Goal: Entertainment & Leisure: Browse casually

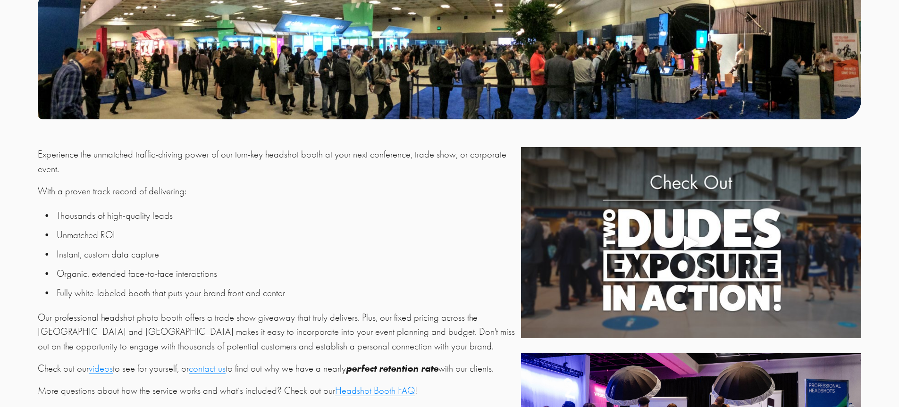
scroll to position [326, 0]
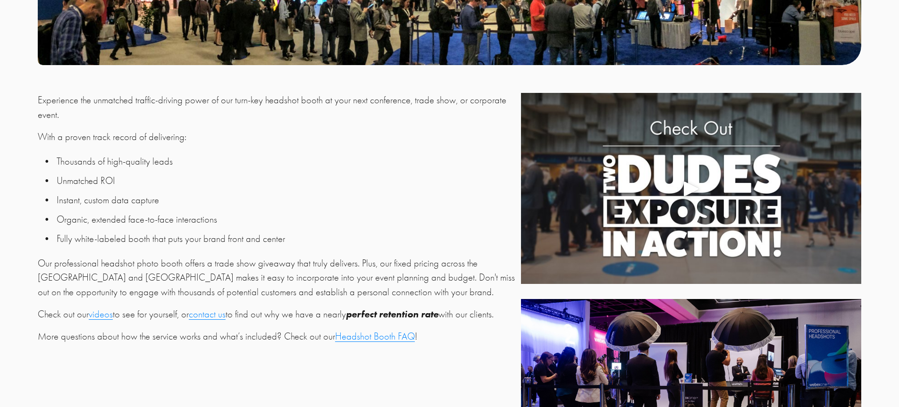
click at [688, 194] on div "Play" at bounding box center [691, 188] width 23 height 23
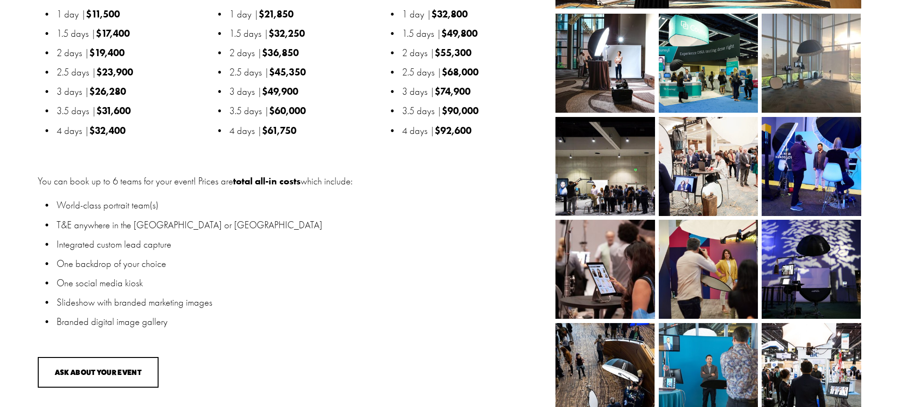
scroll to position [1273, 0]
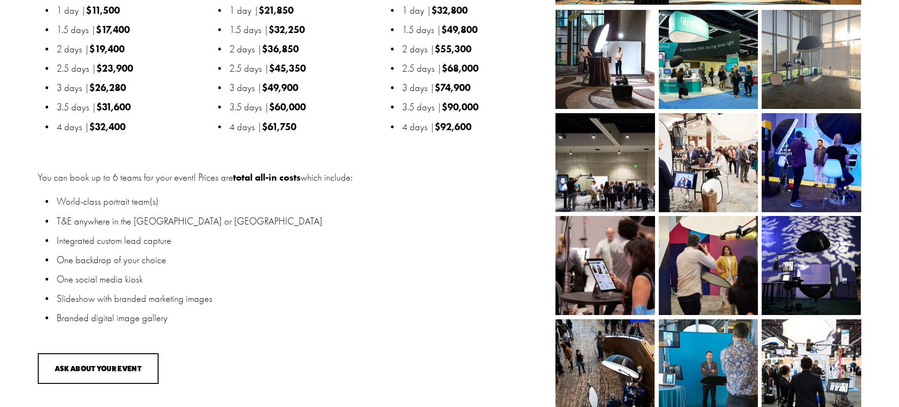
click at [590, 290] on img at bounding box center [605, 265] width 137 height 99
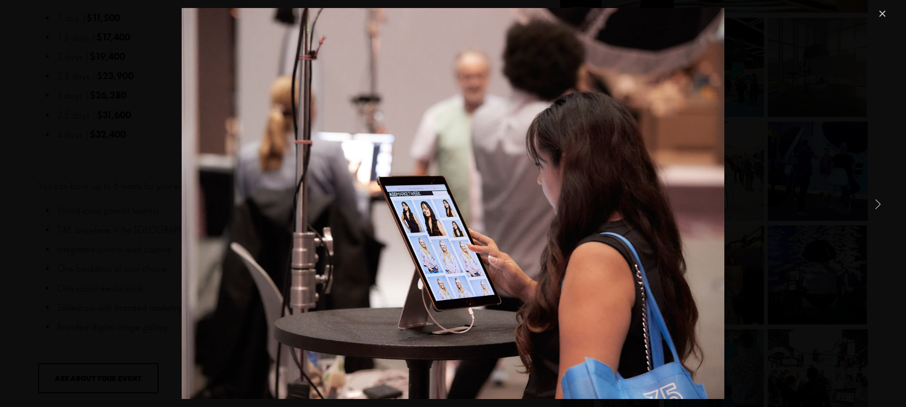
click at [876, 203] on link "Next Item" at bounding box center [878, 204] width 21 height 21
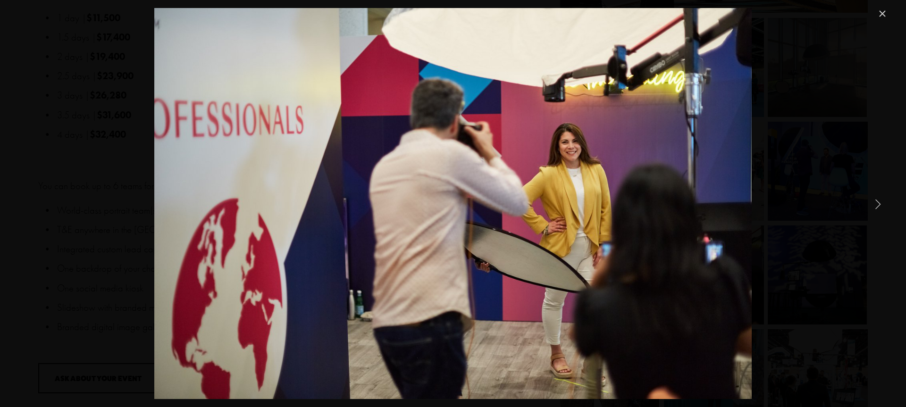
click at [876, 203] on link "Next Item" at bounding box center [878, 204] width 21 height 21
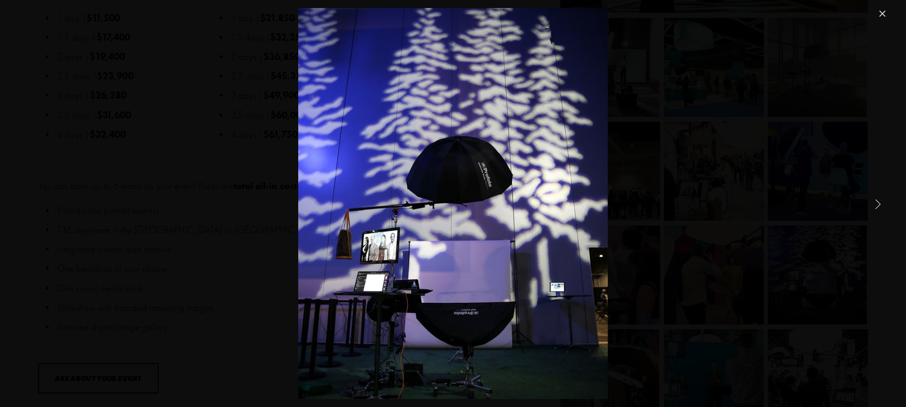
click at [876, 203] on link "Next Item" at bounding box center [878, 204] width 21 height 21
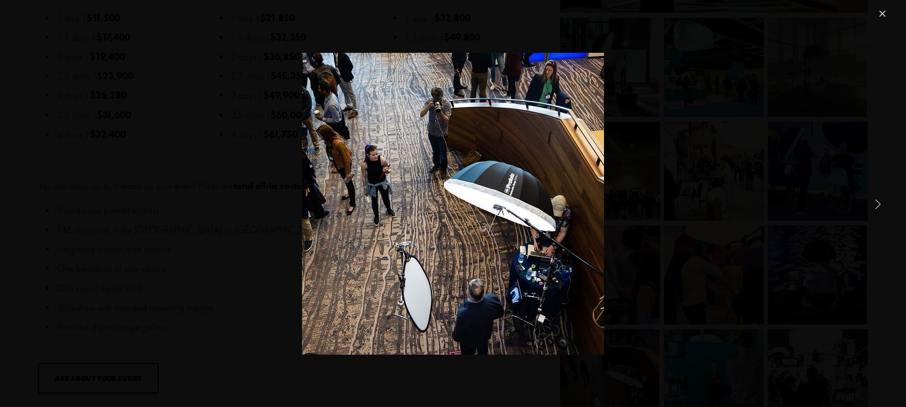
click at [876, 203] on link "Next Item" at bounding box center [878, 204] width 21 height 21
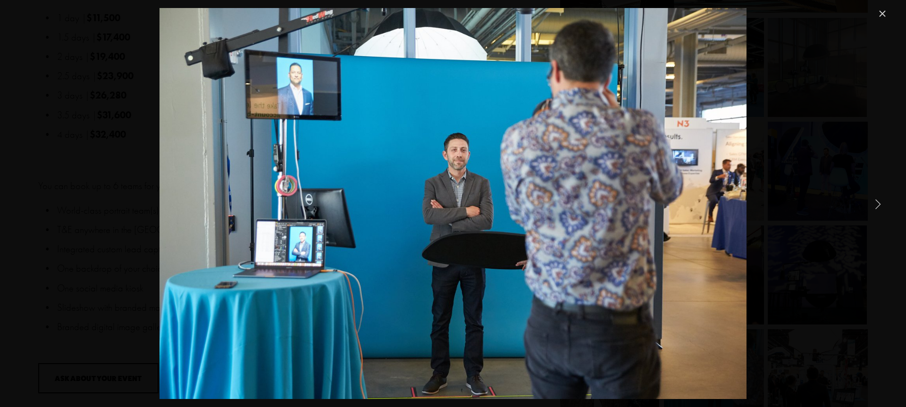
click at [876, 203] on link "Next Item" at bounding box center [878, 204] width 21 height 21
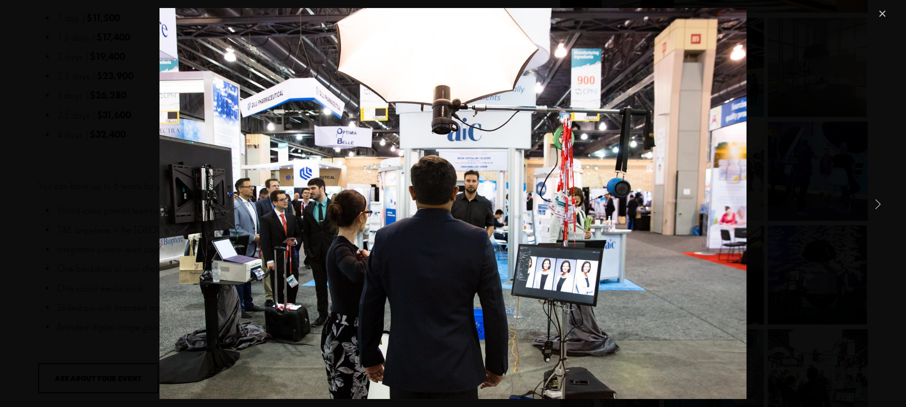
click at [876, 203] on link "Next Item" at bounding box center [878, 204] width 21 height 21
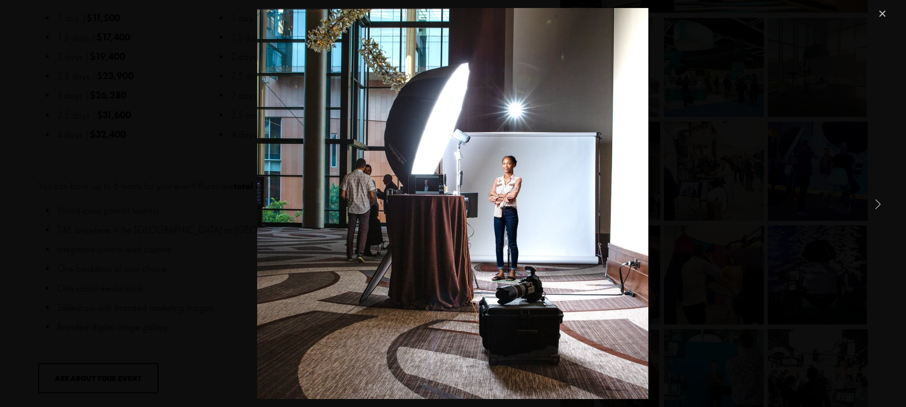
click at [876, 203] on link "Next Item" at bounding box center [878, 204] width 21 height 21
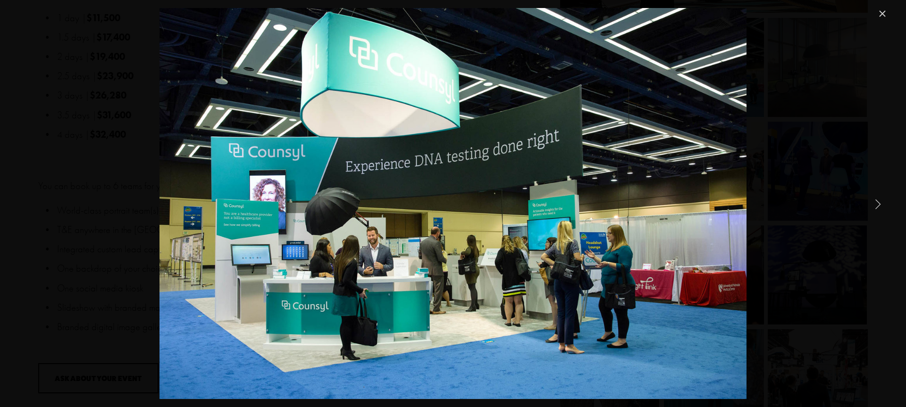
click at [876, 203] on link "Next Item" at bounding box center [878, 204] width 21 height 21
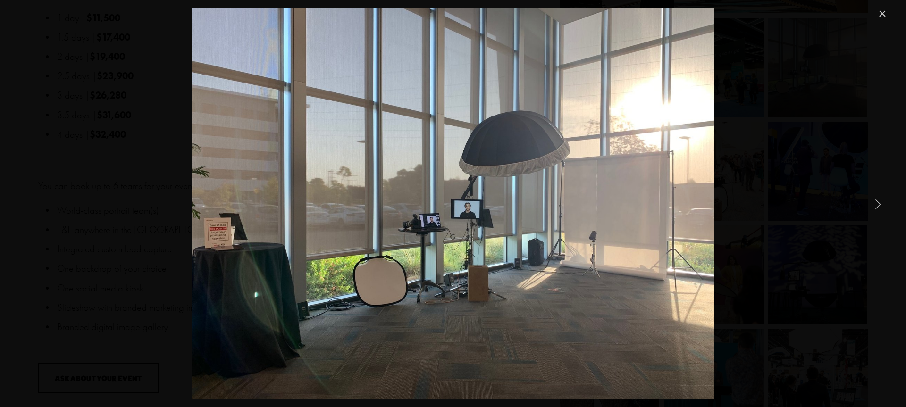
click at [876, 203] on link "Next Item" at bounding box center [878, 204] width 21 height 21
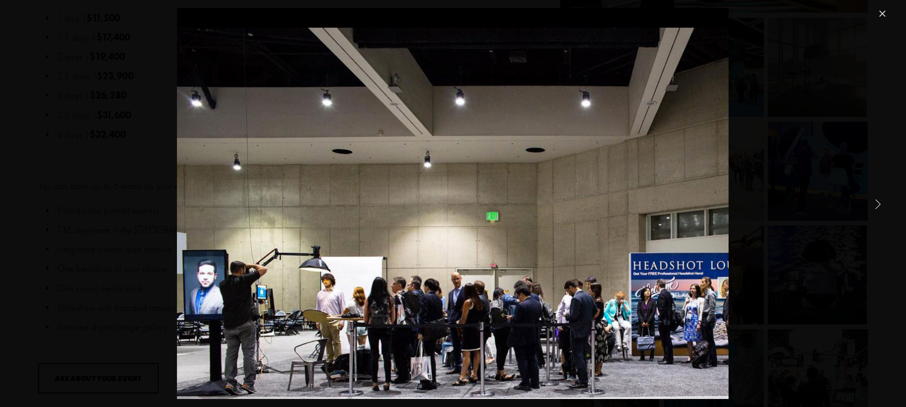
click at [876, 203] on link "Next Item" at bounding box center [878, 204] width 21 height 21
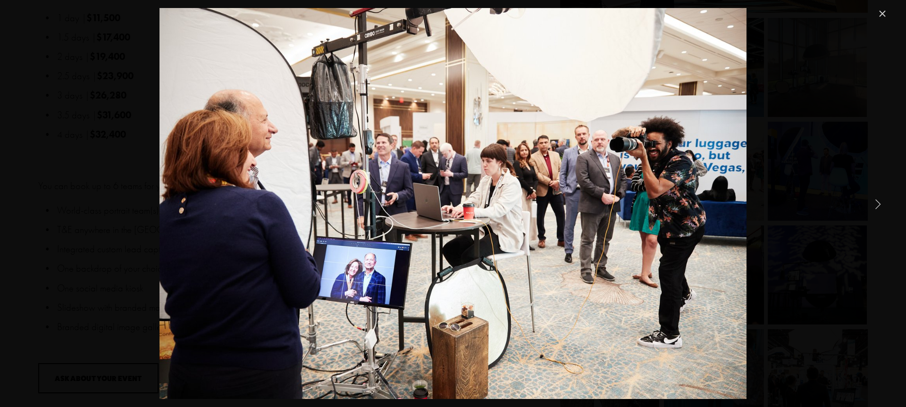
click at [875, 204] on link "Next Item" at bounding box center [878, 204] width 21 height 21
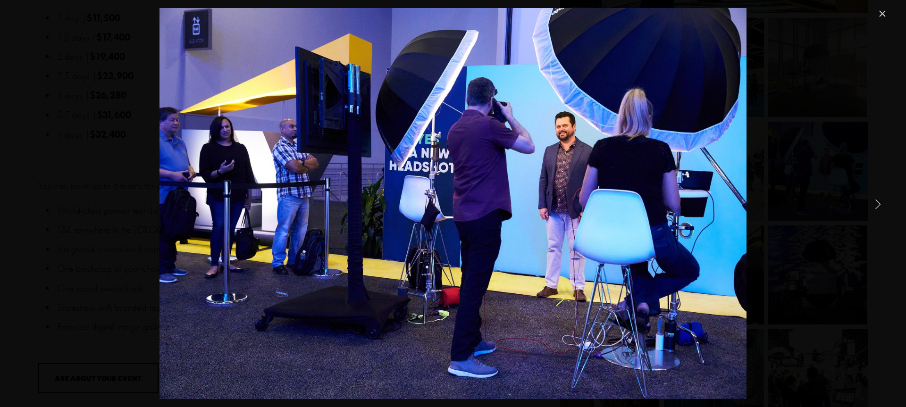
click at [875, 204] on link "Next Item" at bounding box center [878, 204] width 21 height 21
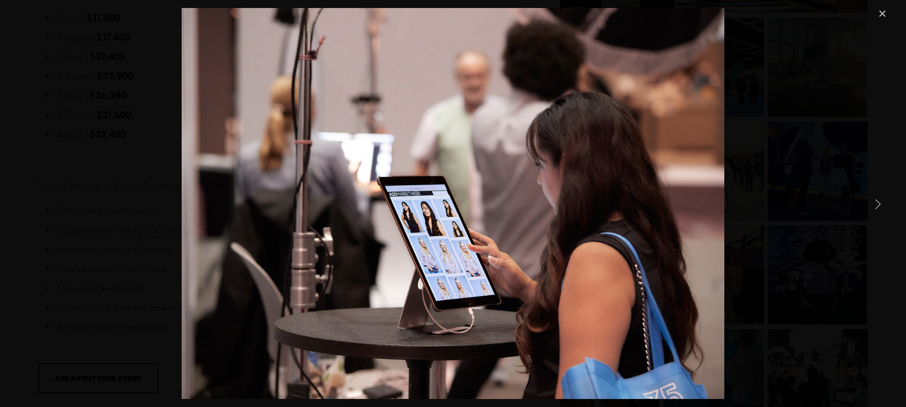
click at [875, 204] on link "Next Item" at bounding box center [878, 204] width 21 height 21
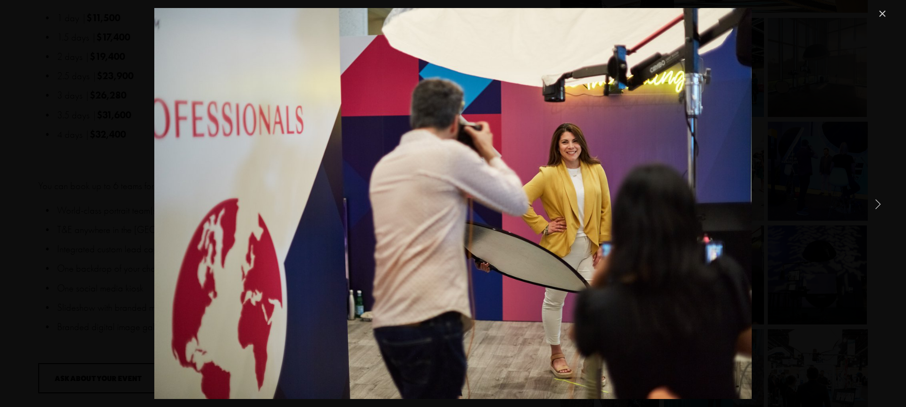
click at [885, 18] on link "Close" at bounding box center [882, 13] width 11 height 11
